Goal: Task Accomplishment & Management: Manage account settings

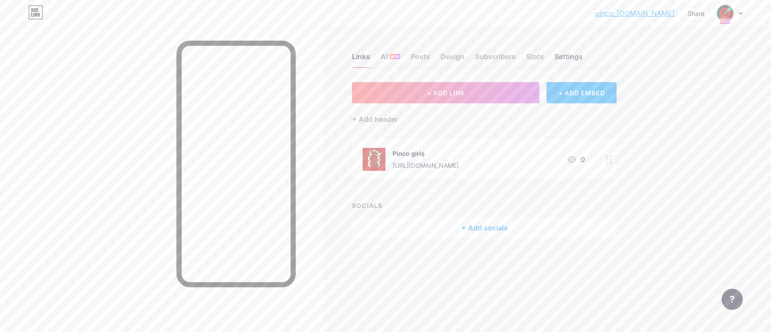
click at [561, 55] on div "Settings" at bounding box center [569, 59] width 28 height 16
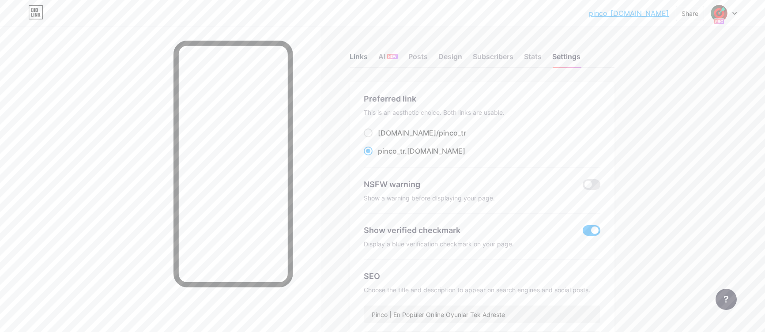
click at [365, 56] on div "Links" at bounding box center [359, 59] width 18 height 16
